Goal: Check status: Check status

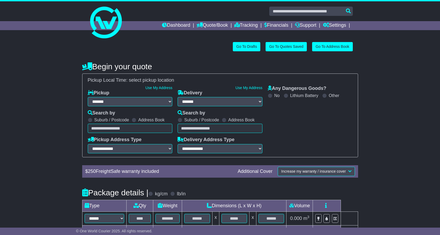
select select "**"
click at [236, 25] on link "Tracking" at bounding box center [246, 25] width 23 height 9
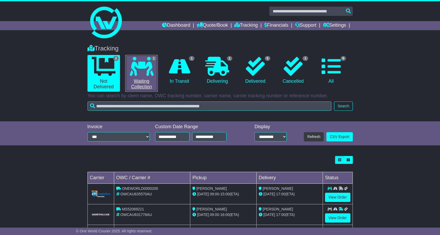
click at [146, 69] on icon at bounding box center [142, 66] width 24 height 19
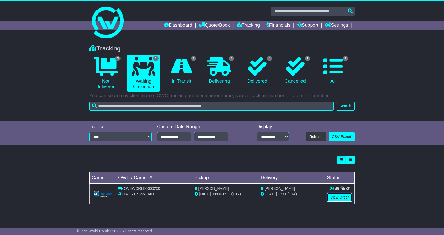
click at [341, 200] on link "View Order" at bounding box center [339, 197] width 25 height 9
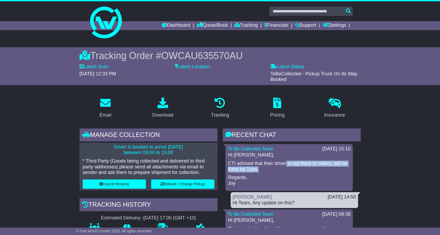
drag, startPoint x: 308, startPoint y: 165, endPoint x: 334, endPoint y: 167, distance: 25.7
click at [334, 167] on p "CTI advised that their driver is out there to collect, will be there by 3 pm." at bounding box center [289, 166] width 122 height 11
click at [251, 176] on p "Regards, Joy" at bounding box center [289, 180] width 122 height 11
drag, startPoint x: 248, startPoint y: 172, endPoint x: 256, endPoint y: 171, distance: 8.0
click at [253, 171] on div "Hi [PERSON_NAME], CTI advised that their driver is out there to collect, will b…" at bounding box center [289, 169] width 123 height 34
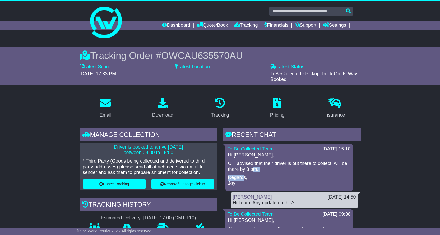
click at [256, 171] on p "CTI advised that their driver is out there to collect, will be there by 3 pm." at bounding box center [289, 166] width 122 height 11
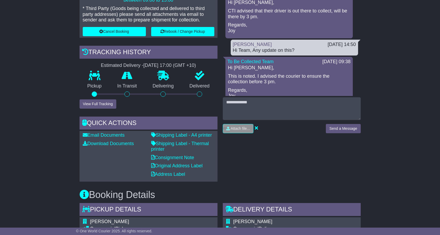
scroll to position [212, 0]
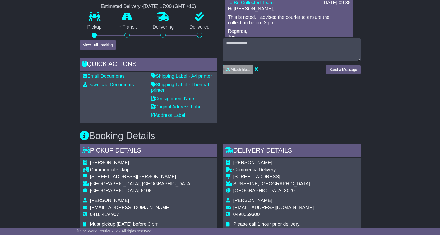
click at [254, 104] on div "RECENT CHAT Loading... No messages To Be Collected Team [DATE] 15:10 Hi [PERSON…" at bounding box center [291, 20] width 143 height 206
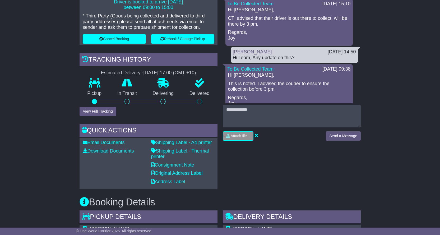
scroll to position [132, 0]
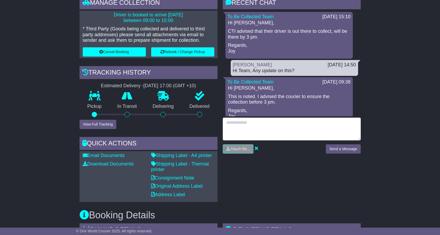
click at [257, 125] on textarea at bounding box center [292, 129] width 138 height 23
click at [236, 133] on textarea "***" at bounding box center [292, 129] width 138 height 23
type textarea "**********"
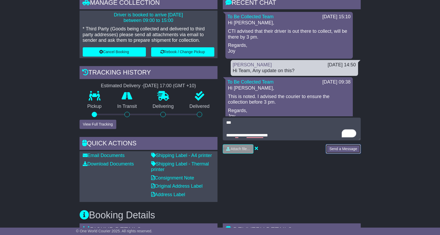
click at [347, 150] on button "Send a Message" at bounding box center [343, 148] width 35 height 9
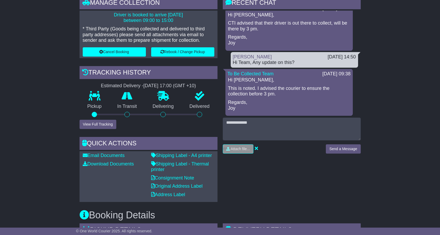
scroll to position [43, 0]
